Goal: Communication & Community: Answer question/provide support

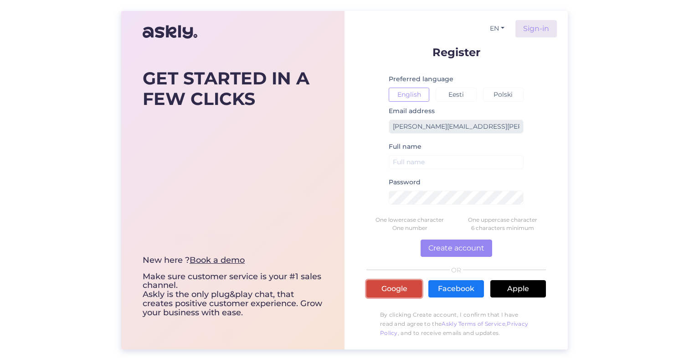
click at [397, 289] on link "Google" at bounding box center [395, 288] width 56 height 17
click at [399, 286] on link "Google" at bounding box center [395, 288] width 56 height 17
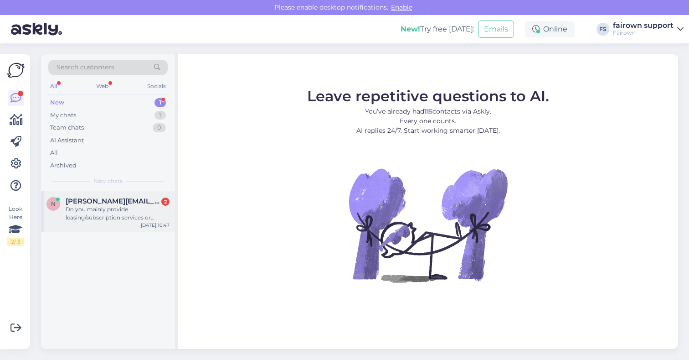
click at [117, 212] on div "Do you mainly provide leasing/subscription services or product recycling?" at bounding box center [118, 213] width 104 height 16
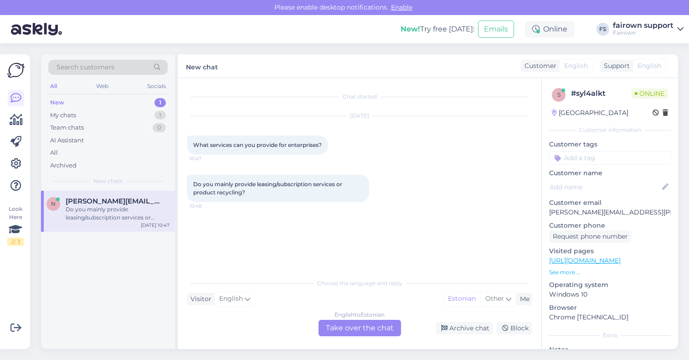
click at [356, 326] on div "English to Estonian Take over the chat" at bounding box center [360, 328] width 83 height 16
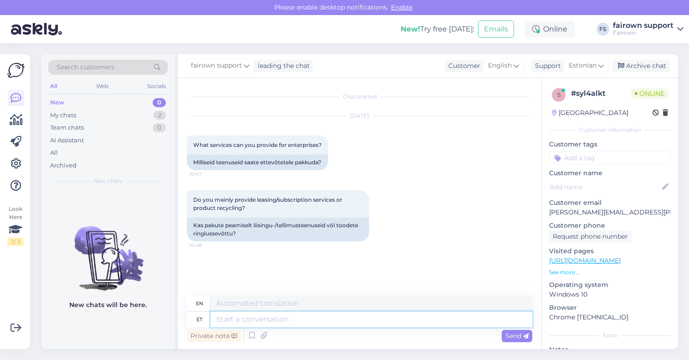
click at [265, 317] on textarea at bounding box center [372, 319] width 322 height 16
type textarea "Tere!"
type textarea "Hello!"
type textarea "Tere! Me p"
type textarea "Hello! We"
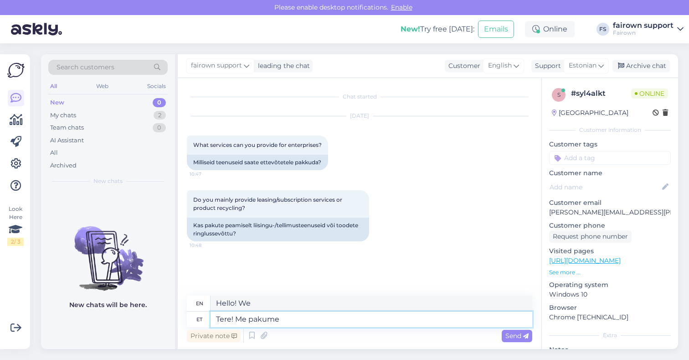
type textarea "Tere! Me pakume"
type textarea "Hello! We offer"
type textarea "Tere! Me pakume makselahendust"
type textarea "Hello! We offer a payment solution"
click at [281, 320] on textarea "Tere! Me pakume makselahendust" at bounding box center [372, 319] width 322 height 16
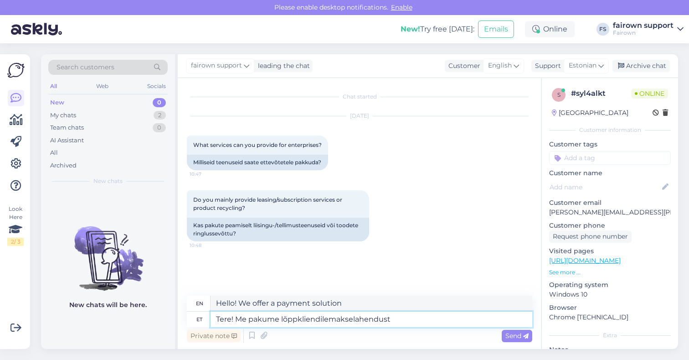
type textarea "Tere! Me pakume lõppkliendile makselahendust"
click at [404, 320] on textarea "Tere! Me pakume lõppkliendile makselahendust" at bounding box center [372, 319] width 322 height 16
type textarea "Hello! We offer a payment solution for the end customer."
type textarea "Tere! Me pakume lõppkliendile makselahendust, m"
type textarea "Hello! We offer a payment solution for the end customer,"
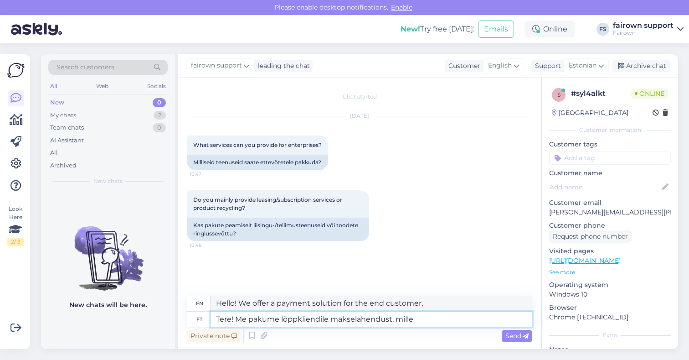
type textarea "Tere! Me pakume lõppkliendile makselahendust, mille"
type textarea "Hello! We offer a payment solution to the end customer, which"
type textarea "Tere! Me pakume lõppkliendile makselahendust,"
type textarea "Hello! We offer a payment solution for the end customer,"
type textarea "Tere! Me pakume lõppkliendile makselahendust, tänu mi"
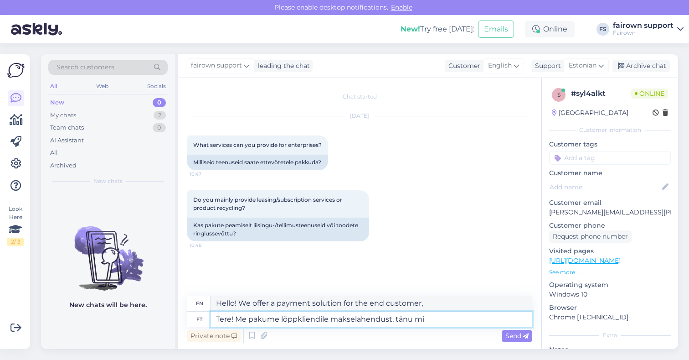
type textarea "Hello! We offer a payment solution for the end customer, thanks"
type textarea "Tere! Me pakume lõppkliendile makselahendust, tänu millele t"
type textarea "Hello! We offer a payment solution to the end customer, thanks to which"
type textarea "Tere! Me pakume lõppkliendile makselahendust, tänu millele ta s"
type textarea "Hello! We offer the end customer a payment solution, thanks to which he"
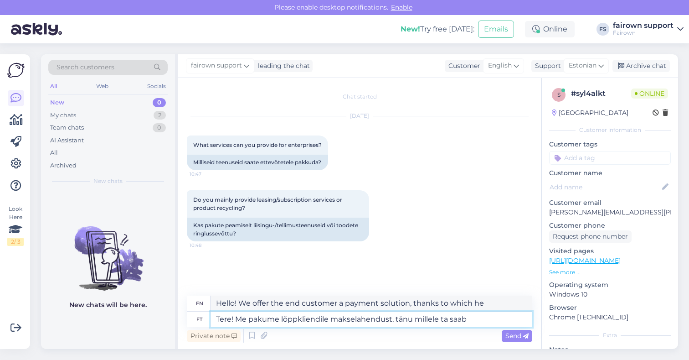
type textarea "Tere! Me pakume lõppkliendile makselahendust, tänu millele ta saab t"
type textarea "Hello! We offer the end customer a payment solution, thanks to which he can"
type textarea "Tere! Me pakume lõppkliendile makselahendust, tänu millele ta saab tuua"
type textarea "Hello! We offer the end customer a payment solution that allows them to bring"
type textarea "Tere! Me pakume lõppkliendile makselahendust, tänu millele ta saab"
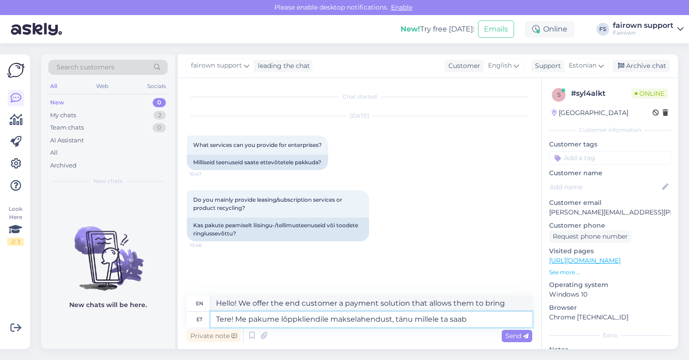
type textarea "Hello! We offer the end customer a payment solution, thanks to which he can"
type textarea "Tere! Me pakume lõppkliendile makselahendust, tänu millele t"
type textarea "Hello! We offer the end customer a payment solution, thanks to which he"
type textarea "Tere! Me pakume lõppkliendile makselahendust, tänu millele"
type textarea "Hello! We offer a payment solution to the end customer, thanks to which"
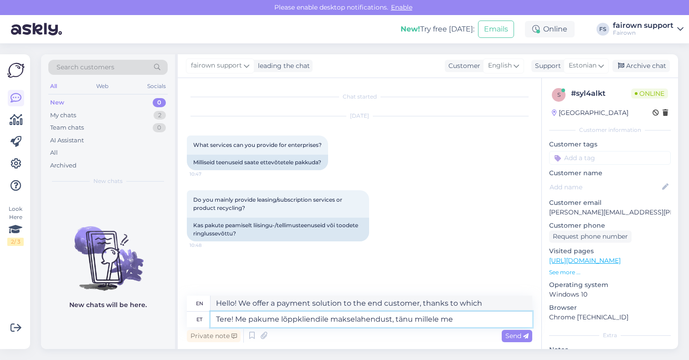
type textarea "Tere! Me pakume lõppkliendile makselahendust, tänu millele me o"
type textarea "Hello! We offer a payment solution to the end customer, thanks to which we"
type textarea "Tere! Me pakume lõppkliendile makselahendust, tänu millele me ostame te"
type textarea "Hello! We offer a payment solution to the end customer, thanks to which we buy"
type textarea "Tere! Me pakume lõppkliendile makselahendust, tänu millele me ostame temalt t"
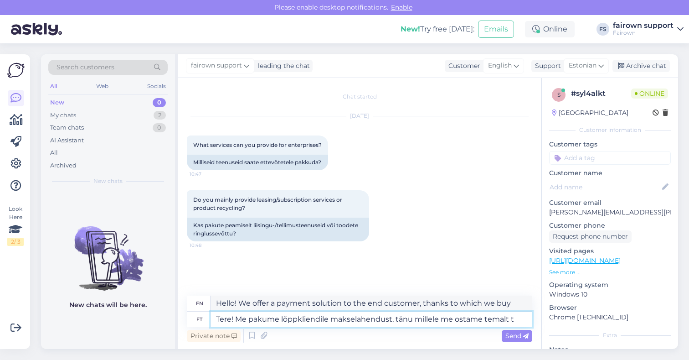
type textarea "Hello! We offer a payment solution to the end customer, thanks to which we buy …"
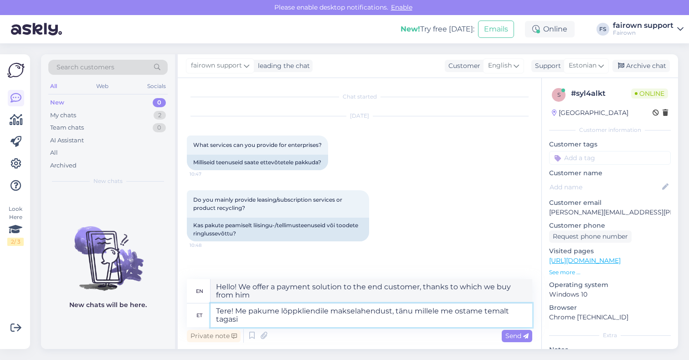
type textarea "Tere! Me pakume lõppkliendile makselahendust, tänu millele me ostame temalt tag…"
type textarea "Hello! We offer a payment solution to the end customer, thanks to which we buy …"
type textarea "Tere! Me pakume lõppkliendile makselahendust, tänu millele me ostame temalt tag…"
type textarea "Hello! We offer a payment solution to the end customer, thanks to which we buy …"
click at [483, 312] on textarea "Tere! Me pakume lõppkliendile makselahendust, tänu millele me ostame temalt tag…" at bounding box center [372, 315] width 322 height 24
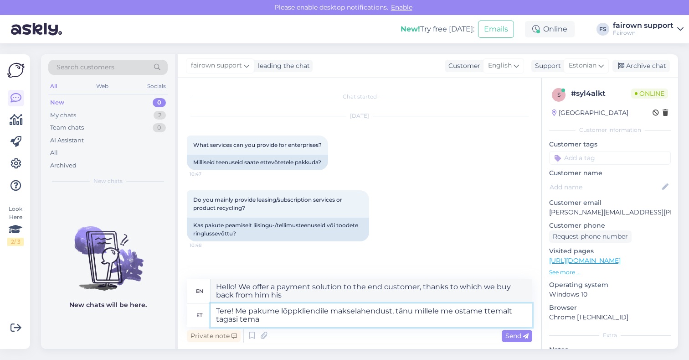
type textarea "Tere! Me pakume lõppkliendile makselahendust, tänu millele me ostame tetemalt t…"
type textarea "Hello! We offer a payment solution to the end customer, thanks to which we buy …"
type textarea "Tere! Me pakume lõppkliendile makselahendust, tänu millele me ostame teatemalt …"
type textarea "Hello! We offer a payment solution to the end customer, thanks to which we buy …"
type textarea "Tere! Me pakume lõppkliendile makselahendust, tänu millele me ostame teattemalt…"
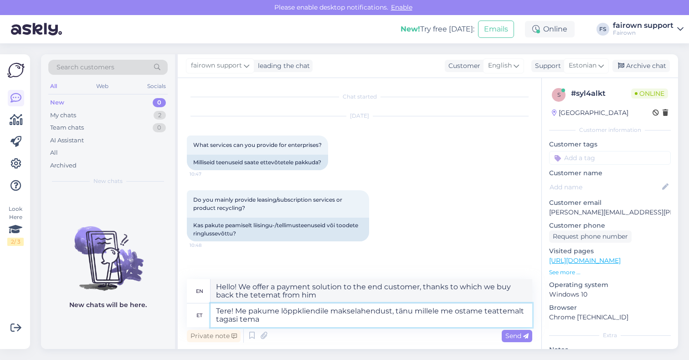
type textarea "Hello! We offer a payment solution to the end customer, thanks to which we buy …"
type textarea "Tere! Me pakume lõppkliendile makselahendust, tänu millele me ostame teatud tem…"
type textarea "Hello! We offer a payment solution to the end customer, thanks to which we buy …"
type textarea "Tere! Me pakume lõppkliendile makselahendust, tänu millele me ostame teatud pet…"
type textarea "Hello! We offer the end customer a payment solution, thanks to which we buy bac…"
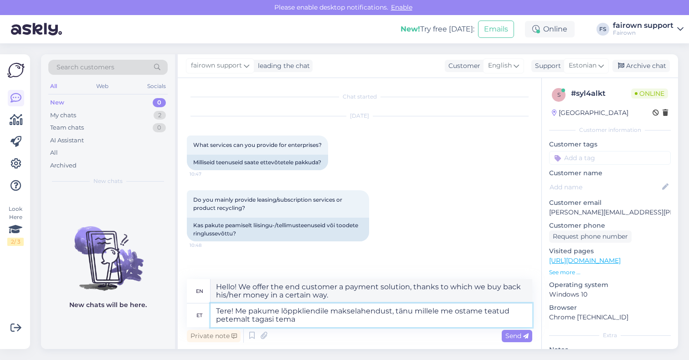
type textarea "Tere! Me pakume lõppkliendile makselahendust, tänu millele me ostame teatud per…"
type textarea "Hello! We offer the end customer a payment solution, thanks to which we buy bac…"
type textarea "Tere! Me pakume lõppkliendile makselahendust, tänu millele me ostame teatud per…"
type textarea "Hello! We offer a payment solution to the end customer, thanks to which we buy …"
type textarea "Tere! Me pakume lõppkliendile makselahendust, tänu millele me ostame teatud per…"
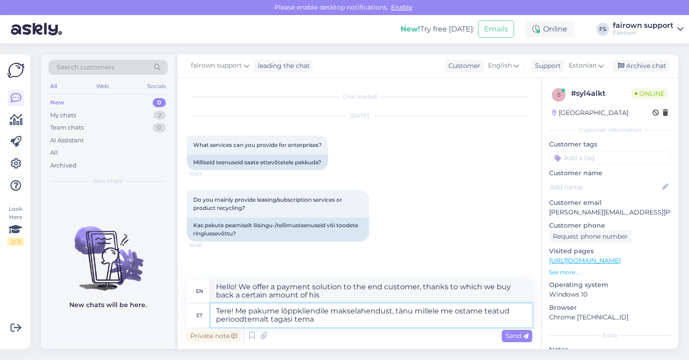
type textarea "Hello! We offer the end customer a payment solution, thanks to which we buy bac…"
type textarea "Tere! Me pakume lõppkliendile makselahendust, tänu millele me ostame teatud per…"
type textarea "Hello! We offer a payment solution to the end customer, thanks to which we buy …"
type textarea "Tere! Me pakume lõppkliendile makselahendust, tänu millele me ostame teatud per…"
type textarea "Hello! We offer the end customer a payment solution, thanks to which we buy bac…"
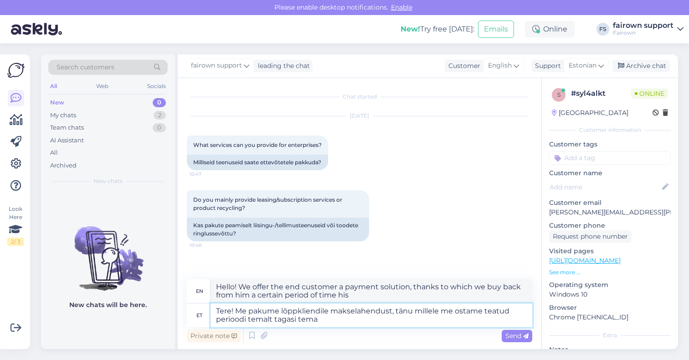
type textarea "Tere! Me pakume lõppkliendile makselahendust, tänu millele me ostame teatud per…"
type textarea "Hello! We offer the end customer a payment solution, thanks to which we buy bac…"
type textarea "Tere! Me pakume lõppkliendile makselahendust, tänu millele me ostame teatud per…"
type textarea "Hello! We offer the end customer a payment solution, thanks to which we buy bac…"
type textarea "Tere! Me pakume lõppkliendile makselahendust, tänu millele me ostame teatud per…"
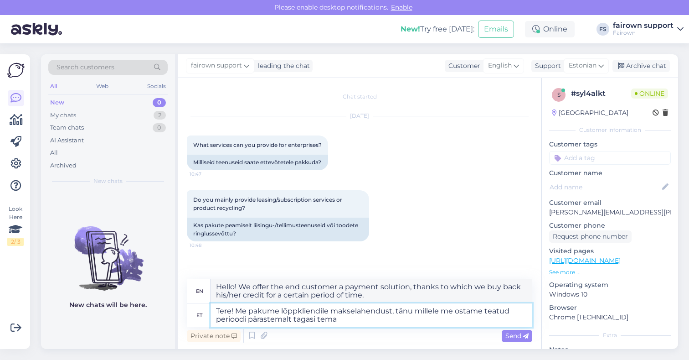
type textarea "Hello! We offer the end customer a payment solution, thanks to which we buy bac…"
type textarea "Tere! Me pakume lõppkliendile makselahendust, tänu millele me ostame teatud per…"
type textarea "Hello! We offer the end customer a payment solution, thanks to which we buy bac…"
click at [393, 317] on textarea "Tere! Me pakume lõppkliendile makselahendust, tänu millele me ostame teatud per…" at bounding box center [372, 315] width 322 height 24
click at [284, 321] on textarea "Tere! Me pakume lõppkliendile makselahendust, tänu millele me ostame teatud per…" at bounding box center [372, 315] width 322 height 24
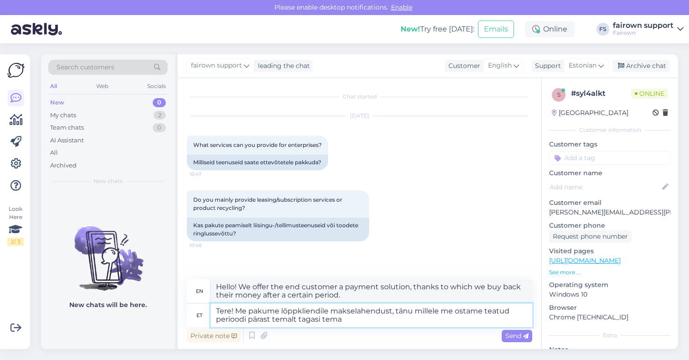
click at [284, 321] on textarea "Tere! Me pakume lõppkliendile makselahendust, tänu millele me ostame teatud per…" at bounding box center [372, 315] width 322 height 24
type textarea "Tere! Me pakume lõppkliendile makselahendust, tänu millele me ostame teatud per…"
type textarea "Hello! We offer the end customer a payment solution, thanks to which we buy bac…"
click at [330, 321] on textarea "Tere! Me pakume lõppkliendile makselahendust, tänu millele me ostame teatud per…" at bounding box center [372, 315] width 322 height 24
type textarea "Tere! Me pakume lõppkliendile makselahendust, tänu millele me ostame teatud per…"
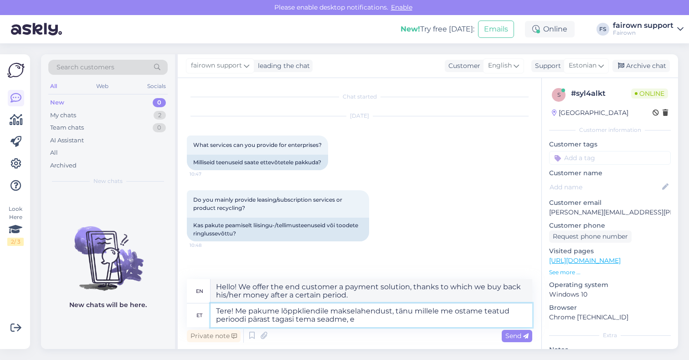
type textarea "Hello! We offer the end customer a payment solution, thanks to which we buy bac…"
type textarea "Tere! Me pakume lõppkliendile makselahendust, tänu millele me ostame teatud per…"
type textarea "Hello! We offer a payment solution to the end customer, thanks to which we buy …"
type textarea "Tere! Me pakume lõppkliendile makselahendust, tänu millele me ostame teatud per…"
type textarea "Hello! We offer a payment solution to the end customer, thanks to which we buy …"
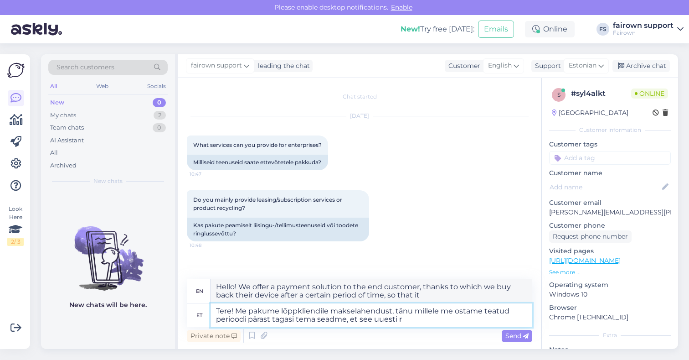
type textarea "Tere! Me pakume lõppkliendile makselahendust, tänu millele me ostame teatud per…"
type textarea "Hello! We offer the end customer a payment solution, thanks to which we buy bac…"
type textarea "Tere! Me pakume lõppkliendile makselahendust, tänu millele me ostame teatud per…"
type textarea "Hello! We offer a payment solution to the end customer, thanks to which we buy …"
type textarea "Tere! Me pakume lõppkliendile makselahendust, tänu millele me ostame teatud per…"
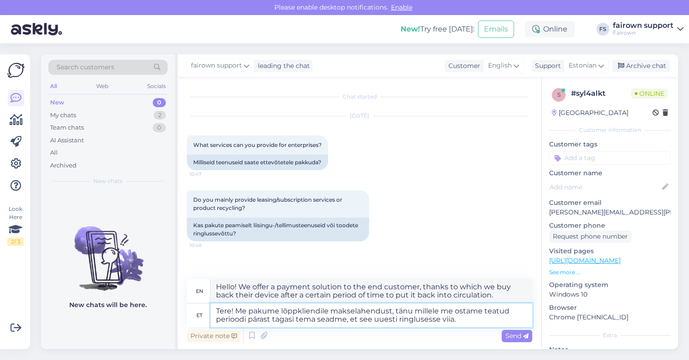
type textarea "Hello! We offer a payment solution to the end customer, thanks to which we buy …"
click at [238, 312] on textarea "Tere! Me pakume lõppkliendile makselahendust, tänu millele me ostame teatud per…" at bounding box center [372, 315] width 322 height 24
click at [468, 320] on textarea "Tere! Me pakume lõppkliendile makselahendust, tänu millele me ostame teatud per…" at bounding box center [372, 315] width 322 height 24
click at [272, 320] on textarea "Tere! Me pakume lõppkliendile makselahendust, tänu millele me ostame teatud per…" at bounding box center [372, 315] width 322 height 24
type textarea "Tere! Me pakume lõppkliendile makselahendust, tänu millele me ostame teatud per…"
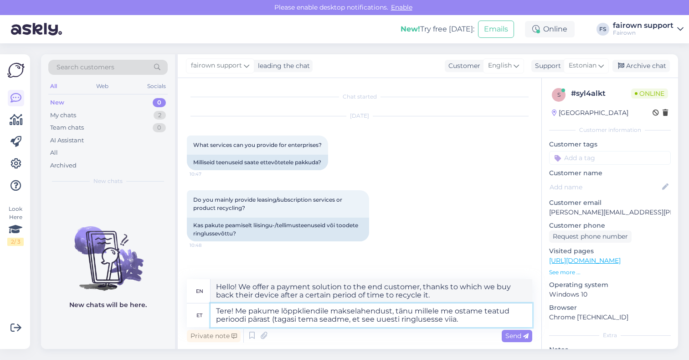
type textarea "Hello! We offer the end customer a payment solution, thanks to which we buy bac…"
type textarea "Tere! Me pakume lõppkliendile makselahendust, tänu millele me ostame teatud per…"
type textarea "Hello! We offer a payment solution to the end customer, thanks to which we buy …"
type textarea "Tere! Me pakume lõppkliendile makselahendust, tänu millele me ostame teatud per…"
type textarea "Hello! We offer the end customer a payment solution, thanks to which we buy bac…"
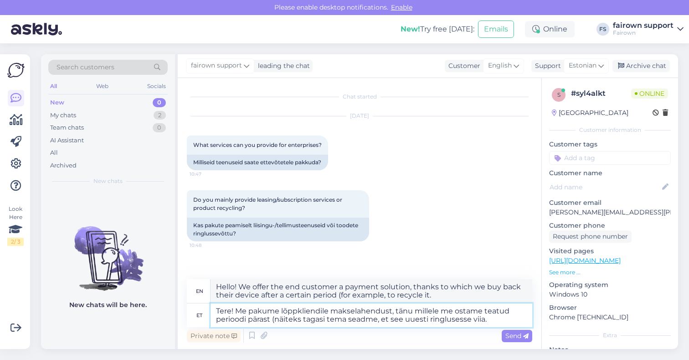
type textarea "Tere! Me pakume lõppkliendile makselahendust, tänu millele me ostame teatud per…"
type textarea "Hello! We offer the end customer a payment solution, thanks to which we buy bac…"
type textarea "Tere! Me pakume lõppkliendile makselahendust, tänu millele me ostame teatud per…"
type textarea "Hello! We offer the end customer a payment solution, thanks to which we buy bac…"
type textarea "Tere! Me pakume lõppkliendile makselahendust, tänu millele me ostame teatud per…"
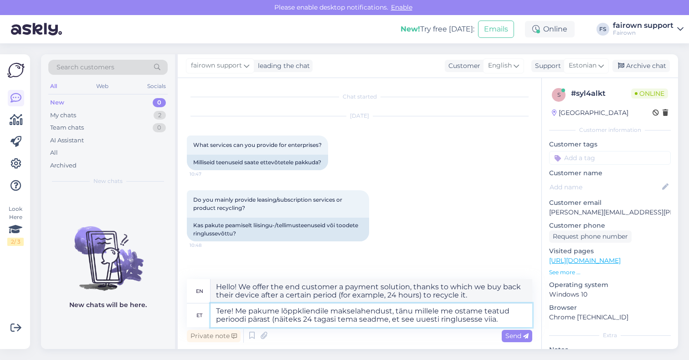
type textarea "Hello! We offer the end customer a payment solution, thanks to which we buy bac…"
type textarea "Tere! Me pakume lõppkliendile makselahendust, tänu millele me ostame teatud per…"
type textarea "Hello! We offer the end customer a payment solution, thanks to which we buy the…"
type textarea "Tere! Me pakume lõppkliendile makselahendust, tänu millele me ostame teatud per…"
type textarea "Hello! We offer the end customer a payment solution, thanks to which we buy bac…"
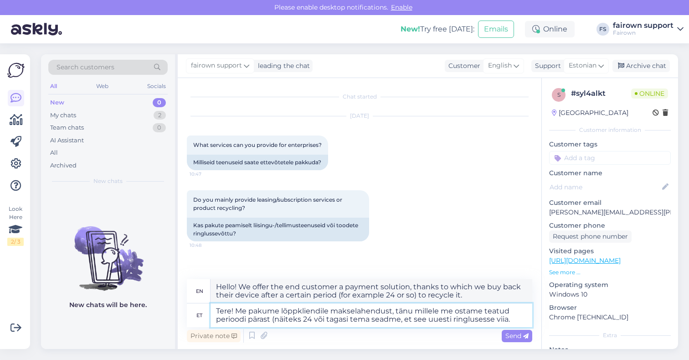
type textarea "Tere! Me pakume lõppkliendile makselahendust, tänu millele me ostame teatud per…"
type textarea "Hello! We offer the end customer a payment solution, thanks to which we buy bac…"
type textarea "Tere! Me pakume lõppkliendile makselahendust, tänu millele me ostame teatud per…"
type textarea "Hello! We offer the end customer a payment solution, thanks to which we buy bac…"
type textarea "Tere! Me pakume lõppkliendile makselahendust, tänu millele me ostame teatud per…"
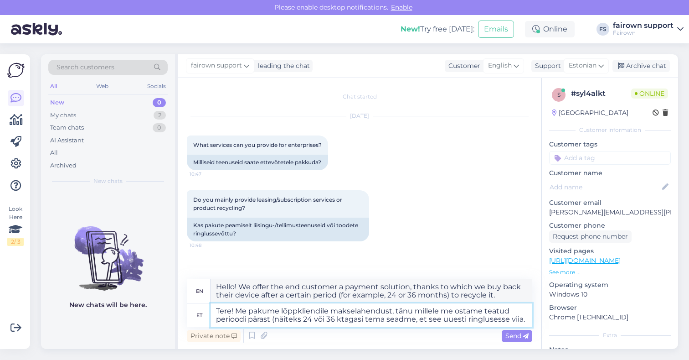
type textarea "Hello! We offer the end customer a payment solution, thanks to which we buy bac…"
type textarea "Tere! Me pakume lõppkliendile makselahendust, tänu millele me ostame teatud per…"
type textarea "Hello! We offer the end customer a payment solution, thanks to which we buy bac…"
type textarea "Tere! Me pakume lõppkliendile makselahendust, tänu millele me ostame teatud per…"
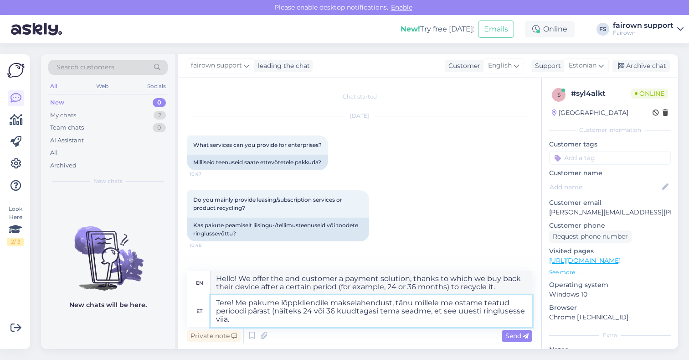
type textarea "Hello! We offer a payment solution to the end customer, thanks to which we buy …"
click at [342, 318] on textarea "Tere! Me pakume lõppkliendile makselahendust, tänu millele me ostame teatud per…" at bounding box center [372, 311] width 322 height 32
type textarea "Tere! Me pakume lõppkliendile makselahendust, tänu millele me ostame teatud per…"
type textarea "Hello! We offer a payment solution to the end customer, thanks to which we buy …"
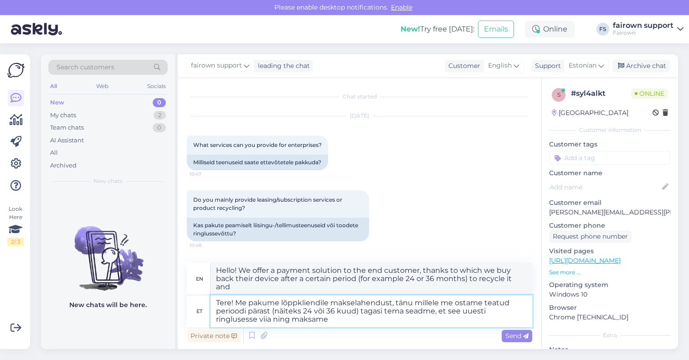
type textarea "Tere! Me pakume lõppkliendile makselahendust, tänu millele me ostame teatud per…"
type textarea "Hello! We offer a payment solution to the end customer, thanks to which we buy …"
type textarea "Tere! Me pakume lõppkliendile makselahendust, tänu millele me ostame teatud per…"
type textarea "Hello! We offer a payment solution to the end customer, thanks to which we buy …"
type textarea "Tere! Me pakume lõppkliendile makselahendust, tänu millele me ostame teatud per…"
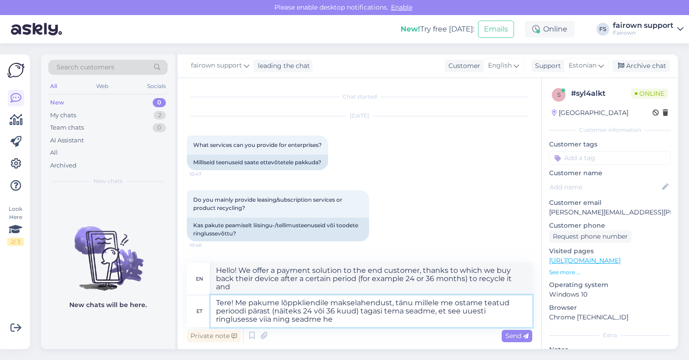
type textarea "Hello! We offer a payment solution to the end customer, thanks to which we buy …"
type textarea "Tere! Me pakume lõppkliendile makselahendust, tänu millele me ostame teatud per…"
type textarea "Hello! We offer a payment solution to the end customer, thanks to which we buy …"
type textarea "Tere! Me pakume lõppkliendile makselahendust, tänu millele me ostame teatud per…"
type textarea "Hello! We offer a payment solution to the end customer, thanks to which we buy …"
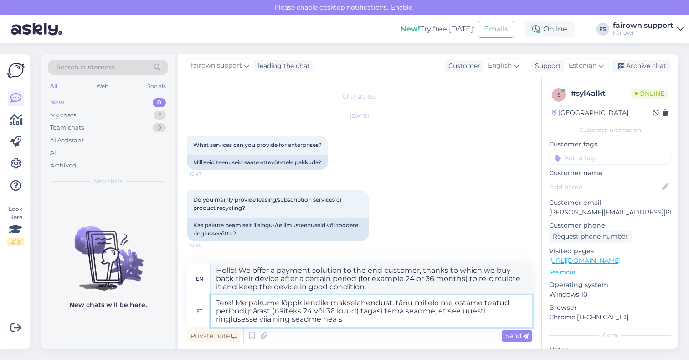
type textarea "Tere! Me pakume lõppkliendile makselahendust, tänu millele me ostame teatud per…"
type textarea "Hello! We offer a payment solution to the end customer, thanks to which we buy …"
type textarea "Tere! Me pakume lõppkliendile makselahendust, tänu millele me ostame teatud per…"
type textarea "Hello! We offer a payment solution to the end customer, thanks to which we buy …"
type textarea "Tere! Me pakume lõppkliendile makselahendust, tänu millele me ostame teatud per…"
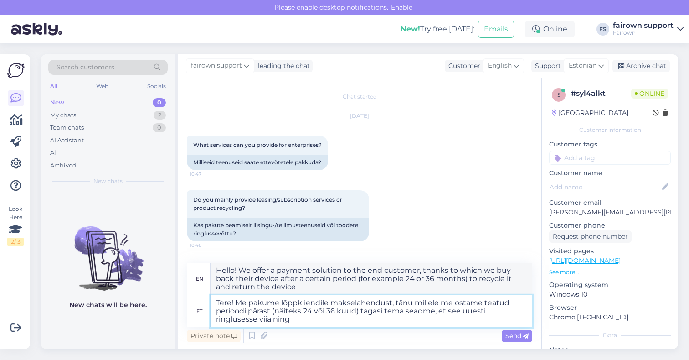
type textarea "Hello! We offer a payment solution to the end customer, thanks to which we buy …"
type textarea "Tere! Me pakume lõppkliendile makselahendust, tänu millele me ostame teatud per…"
type textarea "Hello! We offer a payment solution to the end customer, thanks to which we buy …"
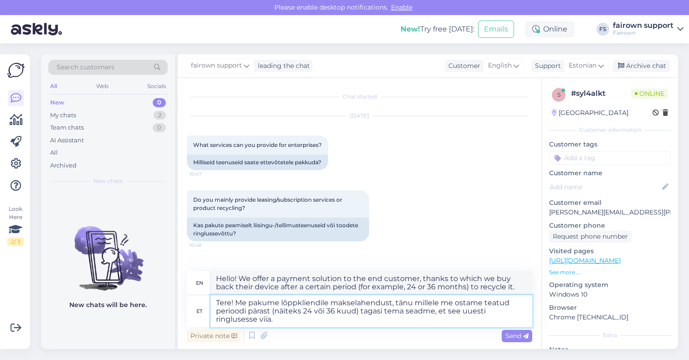
click at [237, 304] on textarea "Tere! Me pakume lõppkliendile makselahendust, tänu millele me ostame teatud per…" at bounding box center [372, 311] width 322 height 32
click at [311, 321] on textarea "Tere! Me pakume lõppkliendile makselahendust, tänu millele me ostame teatud per…" at bounding box center [372, 311] width 322 height 32
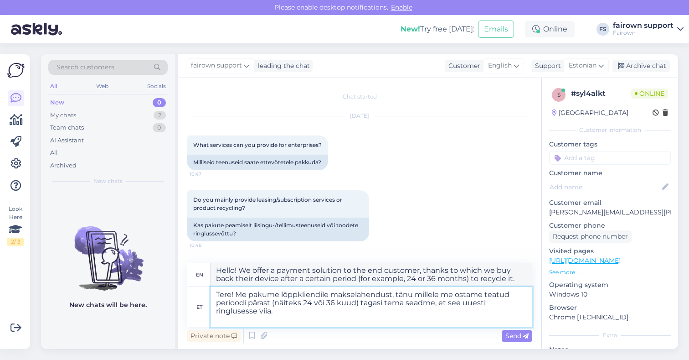
click at [237, 295] on textarea "Tere! Me pakume lõppkliendile makselahendust, tänu millele me ostame teatud per…" at bounding box center [372, 307] width 322 height 40
type textarea "Tere! Me pakume lõppkliendile makselahendust, tänu millele me ostame teatud per…"
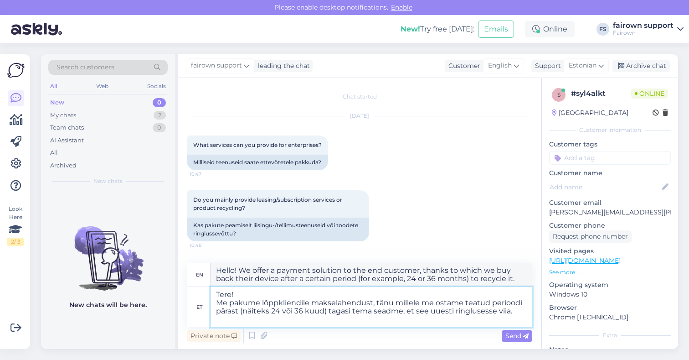
type textarea "Hello! We offer the end customer a payment solution, thanks to which we buy bac…"
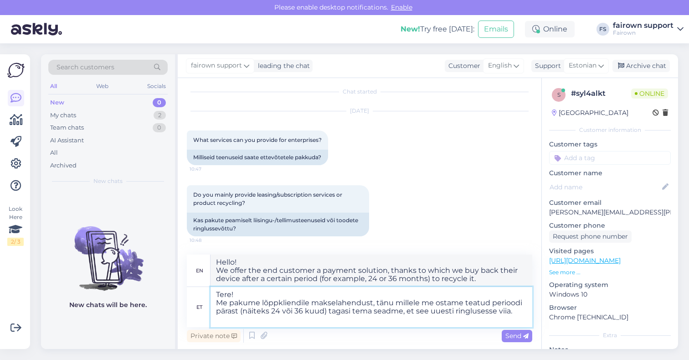
click at [238, 321] on textarea "Tere! Me pakume lõppkliendile makselahendust, tänu millele me ostame teatud per…" at bounding box center [372, 307] width 322 height 40
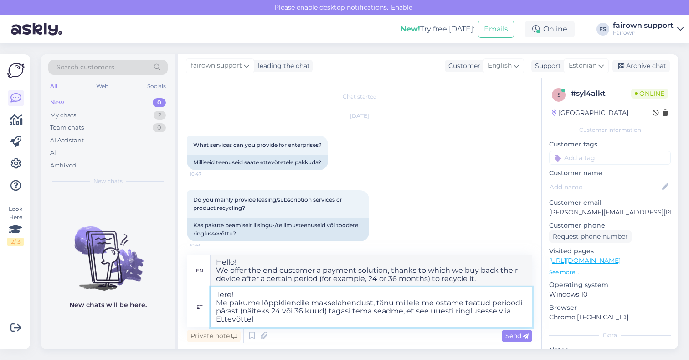
type textarea "Tere! Me pakume lõppkliendile makselahendust, tänu millele me ostame teatud per…"
type textarea "Hello! We offer a payment solution to the end customer, thanks to which we buy …"
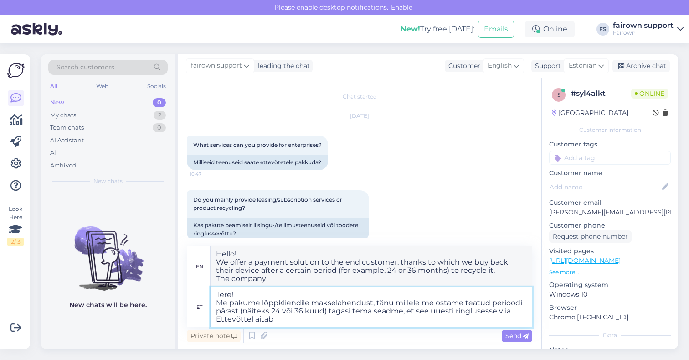
type textarea "Tere! Me pakume lõppkliendile makselahendust, tänu millele me ostame teatud per…"
type textarea "Hello! We offer a payment solution to the end customer, thanks to which we buy …"
type textarea "Tere! Me pakume lõppkliendile makselahendust, tänu millele me ostame teatud per…"
type textarea "Hello! We offer the end customer a payment solution, thanks to which we buy bac…"
type textarea "Tere! Me pakume lõppkliendile makselahendust, tänu millele me ostame teatud per…"
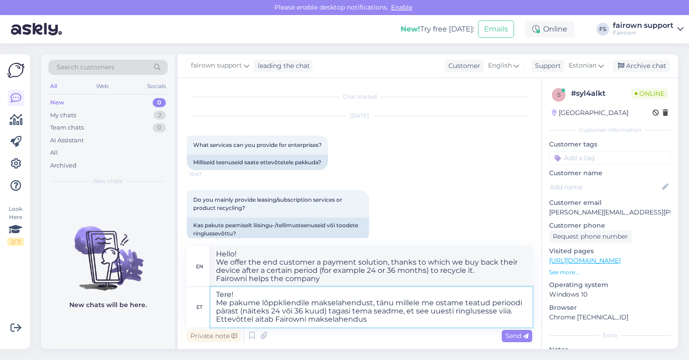
type textarea "Hello! We offer a payment solution to the end customer, thanks to which we buy …"
drag, startPoint x: 274, startPoint y: 321, endPoint x: 214, endPoint y: 320, distance: 60.2
click at [214, 320] on textarea "Tere! Me pakume lõppkliendile makselahendust, tänu millele me ostame teatud per…" at bounding box center [372, 307] width 322 height 40
type textarea "Tere! Me pakume lõppkliendile makselahendust, tänu millele me ostame teatud per…"
type textarea "Hello! We offer the end customer a payment solution, thanks to which we buy bac…"
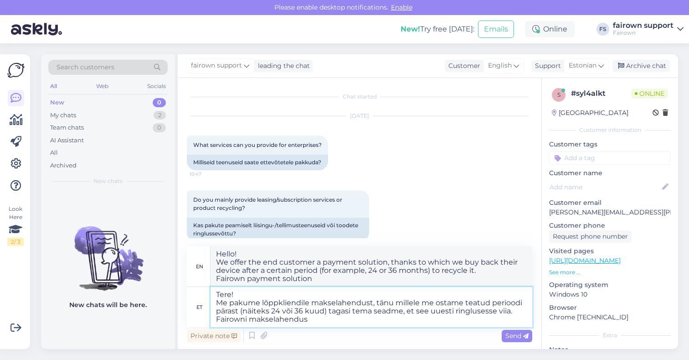
click at [350, 321] on textarea "Tere! Me pakume lõppkliendile makselahendust, tänu millele me ostame teatud per…" at bounding box center [372, 307] width 322 height 40
type textarea "Tere! Me pakume lõppkliendile makselahendust, tänu millele me ostame teatud per…"
type textarea "Hello! We offer a payment solution to the end customer, thanks to which we buy …"
type textarea "Tere! Me pakume lõppkliendile makselahendust, tänu millele me ostame teatud per…"
type textarea "Hello! We offer a payment solution to the end customer, thanks to which we buy …"
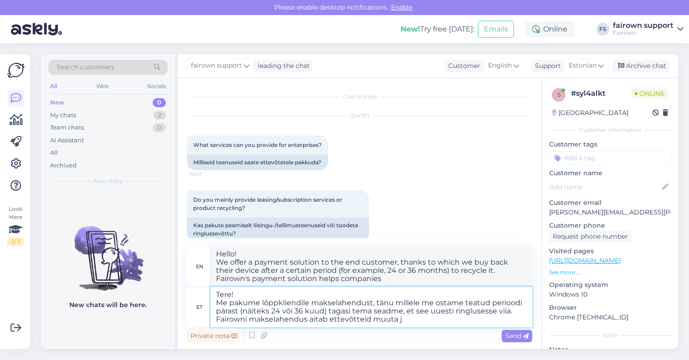
type textarea "Tere! Me pakume lõppkliendile makselahendust, tänu millele me ostame teatud per…"
type textarea "Hello! We offer a payment solution to the end customer, thanks to which we buy …"
type textarea "Tere! Me pakume lõppkliendile makselahendust, tänu millele me ostame teatud per…"
type textarea "Hello! We offer a payment solution to the end customer, thanks to which we buy …"
type textarea "Tere! Me pakume lõppkliendile makselahendust, tänu millele me ostame teatud per…"
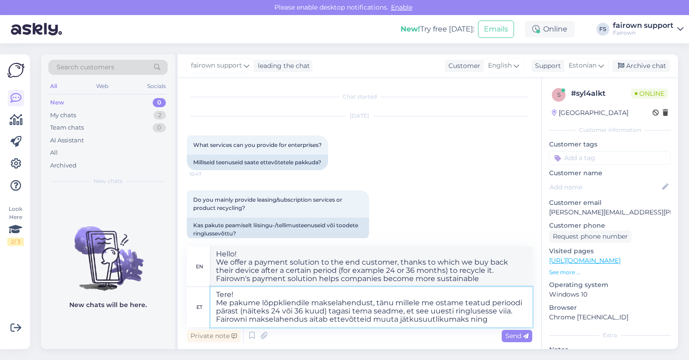
type textarea "Hello! We offer a payment solution to the end customer, thanks to which we buy …"
type textarea "Tere! Me pakume lõppkliendile makselahendust, tänu millele me ostame teatud per…"
type textarea "Hello! We offer a payment solution to the end customer, thanks to which we buy …"
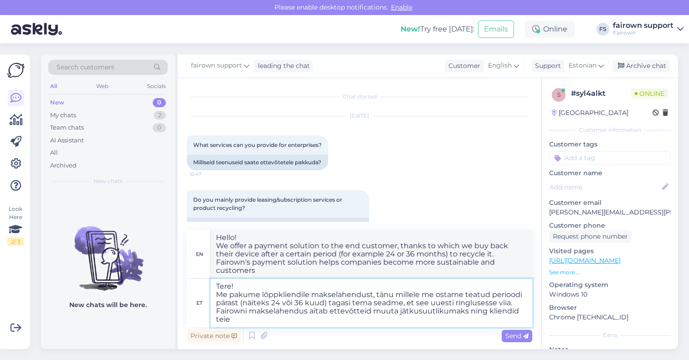
type textarea "Tere! Me pakume lõppkliendile makselahendust, tänu millele me ostame teatud per…"
type textarea "Hello! We offer a payment solution to the end customer, thanks to which we buy …"
type textarea "Tere! Me pakume lõppkliendile makselahendust, tänu millele me ostame teatud per…"
type textarea "Hello! We offer a payment solution to the end customer, thanks to which we buy …"
type textarea "Tere! Me pakume lõppkliendile makselahendust, tänu millele me ostame teatud per…"
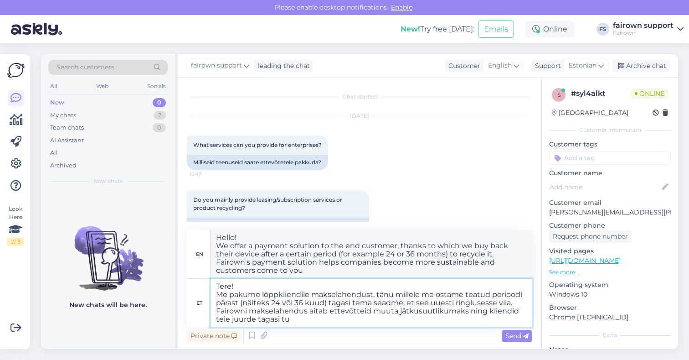
type textarea "Hello! We offer a payment solution to the end customer, thanks to which we buy …"
type textarea "Tere! Me pakume lõppkliendile makselahendust, tänu millele me ostame teatud per…"
type textarea "Hello! We offer a payment solution to the end customer, thanks to which we buy …"
click at [257, 320] on textarea "Tere! Me pakume lõppkliendile makselahendust, tänu millele me ostame teatud per…" at bounding box center [372, 303] width 322 height 48
type textarea "Tere! Me pakume lõppkliendile makselahendust, tänu millele me ostame teatud per…"
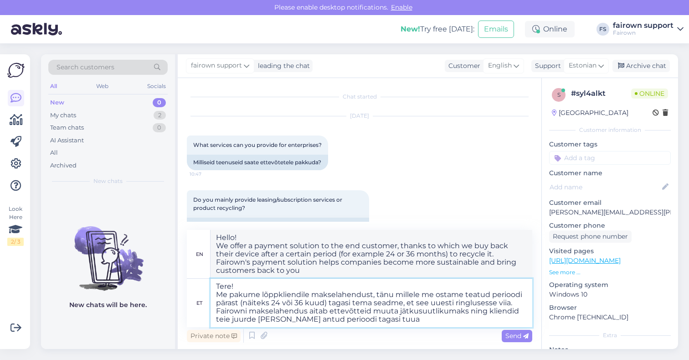
click at [392, 321] on textarea "Tere! Me pakume lõppkliendile makselahendust, tänu millele me ostame teatud per…" at bounding box center [372, 303] width 322 height 48
type textarea "Hello! We offer a payment solution to the end customer, thanks to which we buy …"
type textarea "Tere! Me pakume lõppkliendile makselahendust, tänu millele me ostame teatud per…"
type textarea "Hello! We offer a payment solution to the end customer, thanks to which we buy …"
type textarea "Tere! Me pakume lõppkliendile makselahendust, tänu millele me ostame teatud per…"
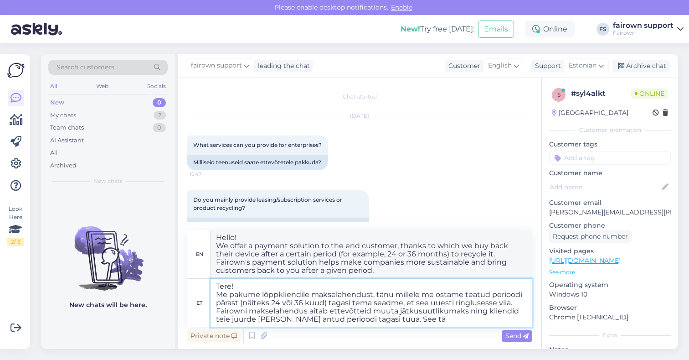
type textarea "Hello! We offer a payment solution to the end customer, thanks to which we buy …"
type textarea "Tere! Me pakume lõppkliendile makselahendust, tänu millele me ostame teatud per…"
type textarea "Hello! We offer a payment solution to the end customer, thanks to which we buy …"
type textarea "Tere! Me pakume lõppkliendile makselahendust, tänu millele me ostame teatud per…"
type textarea "Hello! We offer a payment solution to the end customer, thanks to which we buy …"
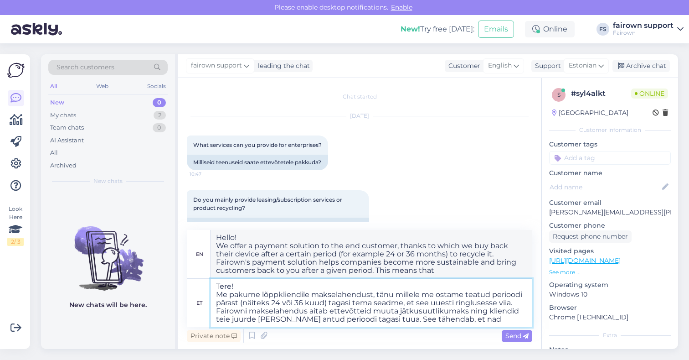
type textarea "Tere! Me pakume lõppkliendile makselahendust, tänu millele me ostame teatud per…"
type textarea "Hello! We offer a payment solution to the end customer, thanks to which we buy …"
type textarea "Tere! Me pakume lõppkliendile makselahendust, tänu millele me ostame teatud per…"
type textarea "Hello! We offer a payment solution to the end customer, thanks to which we buy …"
type textarea "Tere! Me pakume lõppkliendile makselahendust, tänu millele me ostame teatud per…"
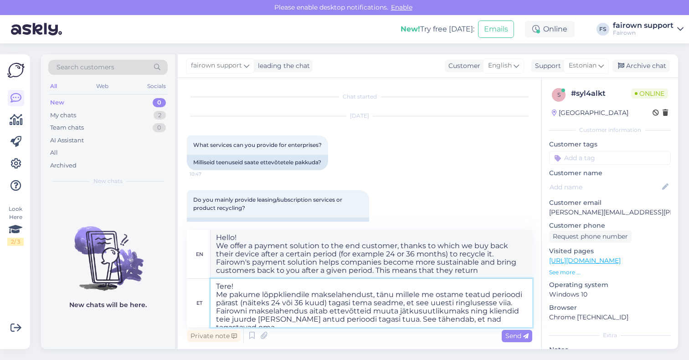
type textarea "Hello! We offer a payment solution to the end customer, thanks to which we buy …"
type textarea "Tere! Me pakume lõppkliendile makselahendust, tänu millele me ostame teatud per…"
type textarea "Hello! We offer a payment solution to the end customer, thanks to which we buy …"
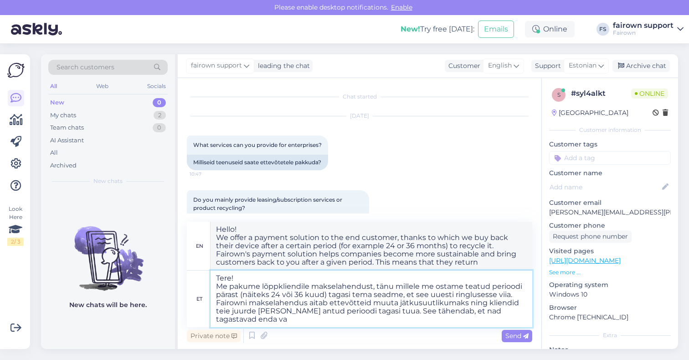
type textarea "Tere! Me pakume lõppkliendile makselahendust, tänu millele me ostame teatud per…"
type textarea "Hello! We offer a payment solution to the end customer, thanks to which we buy …"
type textarea "Tere! Me pakume lõppkliendile makselahendust, tänu millele me ostame teatud per…"
type textarea "Hello! We offer a payment solution to the end customer, thanks to which we buy …"
type textarea "Tere! Me pakume lõppkliendile makselahendust, tänu millele me ostame teatud per…"
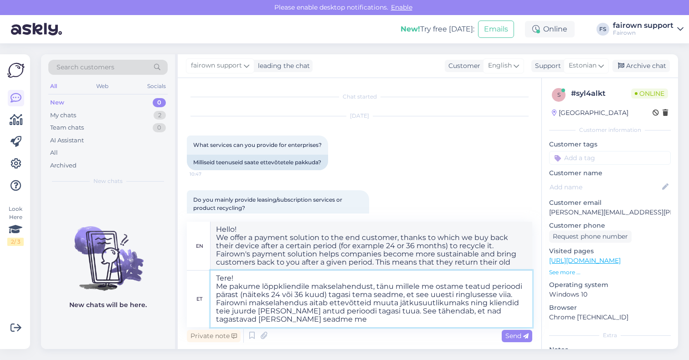
type textarea "Hello! We offer a payment solution to the end customer, thanks to which we buy …"
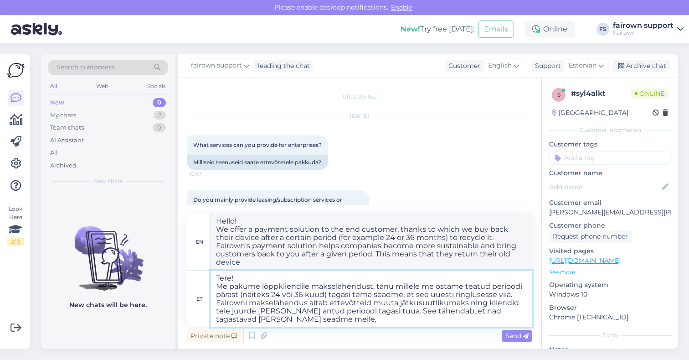
type textarea "Tere! Me pakume lõppkliendile makselahendust, tänu millele me ostame teatud per…"
type textarea "Hello! We offer a payment solution to the end customer, thanks to which we buy …"
type textarea "Tere! Me pakume lõppkliendile makselahendust, tänu millele me ostame teatud per…"
type textarea "Hello! We offer a payment solution to the end customer, thanks to which we buy …"
type textarea "Tere! Me pakume lõppkliendile makselahendust, tänu millele me ostame teatud per…"
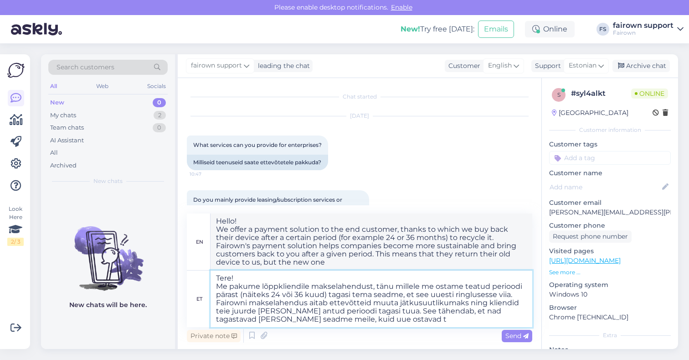
type textarea "Hello! We offer a payment solution to the end customer, thanks to which we buy …"
type textarea "Tere! Me pakume lõppkliendile makselahendust, tänu millele me ostame teatud per…"
type textarea "Hello! We offer a payment solution to the end customer, thanks to which we buy …"
type textarea "Tere! Me pakume lõppkliendile makselahendust, tänu millele me ostame teatud per…"
type textarea "Hello! We offer a payment solution to the end customer, thanks to which we buy …"
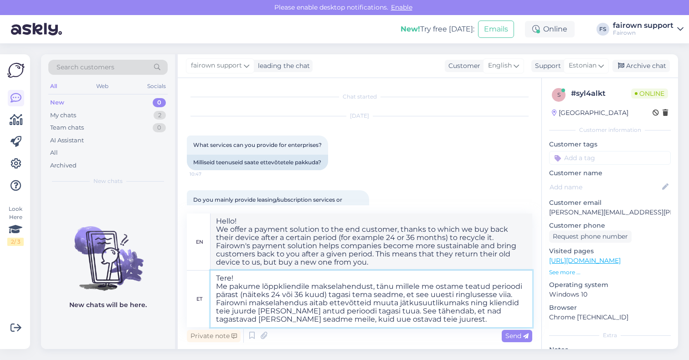
drag, startPoint x: 306, startPoint y: 321, endPoint x: 287, endPoint y: 321, distance: 19.2
click at [287, 321] on textarea "Tere! Me pakume lõppkliendile makselahendust, tänu millele me ostame teatud per…" at bounding box center [372, 298] width 322 height 57
type textarea "Tere! Me pakume lõppkliendile makselahendust, tänu millele me ostame teatud per…"
type textarea "Hello! We offer a payment solution to the end customer, thanks to which we buy …"
click at [358, 310] on textarea "Tere! Me pakume lõppkliendile makselahendust, tänu millele me ostame teatud per…" at bounding box center [372, 298] width 322 height 57
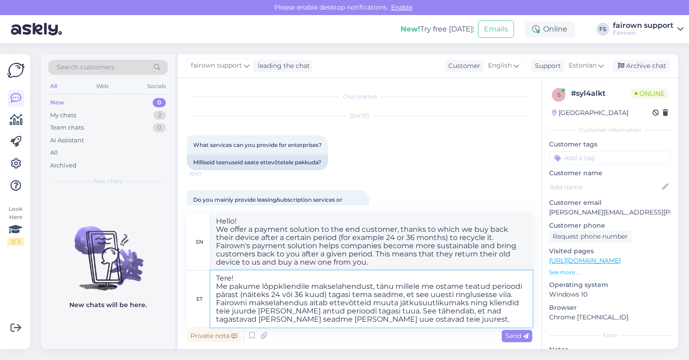
click at [342, 320] on textarea "Tere! Me pakume lõppkliendile makselahendust, tänu millele me ostame teatud per…" at bounding box center [372, 298] width 322 height 57
type textarea "Tere! Me pakume lõppkliendile makselahendust, tänu millele me ostame teatud per…"
type textarea "Hello! We offer a payment solution to the end customer, thanks to which we buy …"
click at [421, 320] on textarea "Tere! Me pakume lõppkliendile makselahendust, tänu millele me ostame teatud per…" at bounding box center [372, 298] width 322 height 57
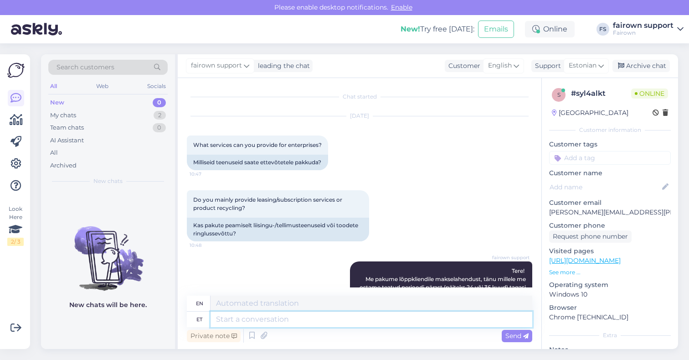
scroll to position [134, 0]
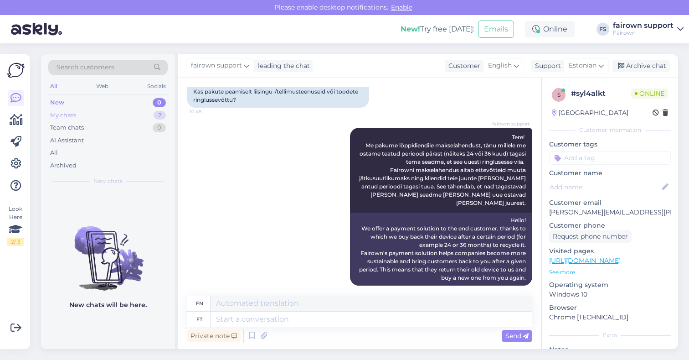
click at [116, 116] on div "My chats 2" at bounding box center [107, 115] width 119 height 13
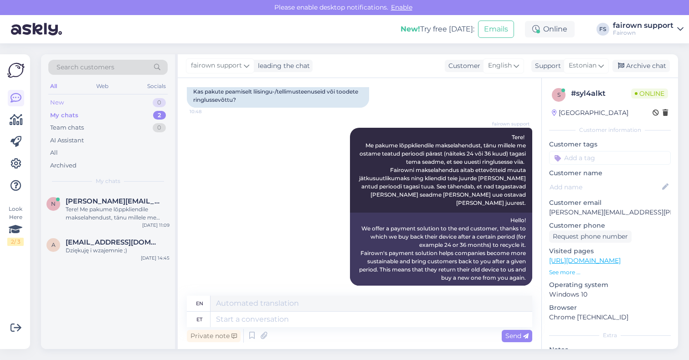
click at [121, 99] on div "New 0" at bounding box center [107, 102] width 119 height 13
